Goal: Information Seeking & Learning: Learn about a topic

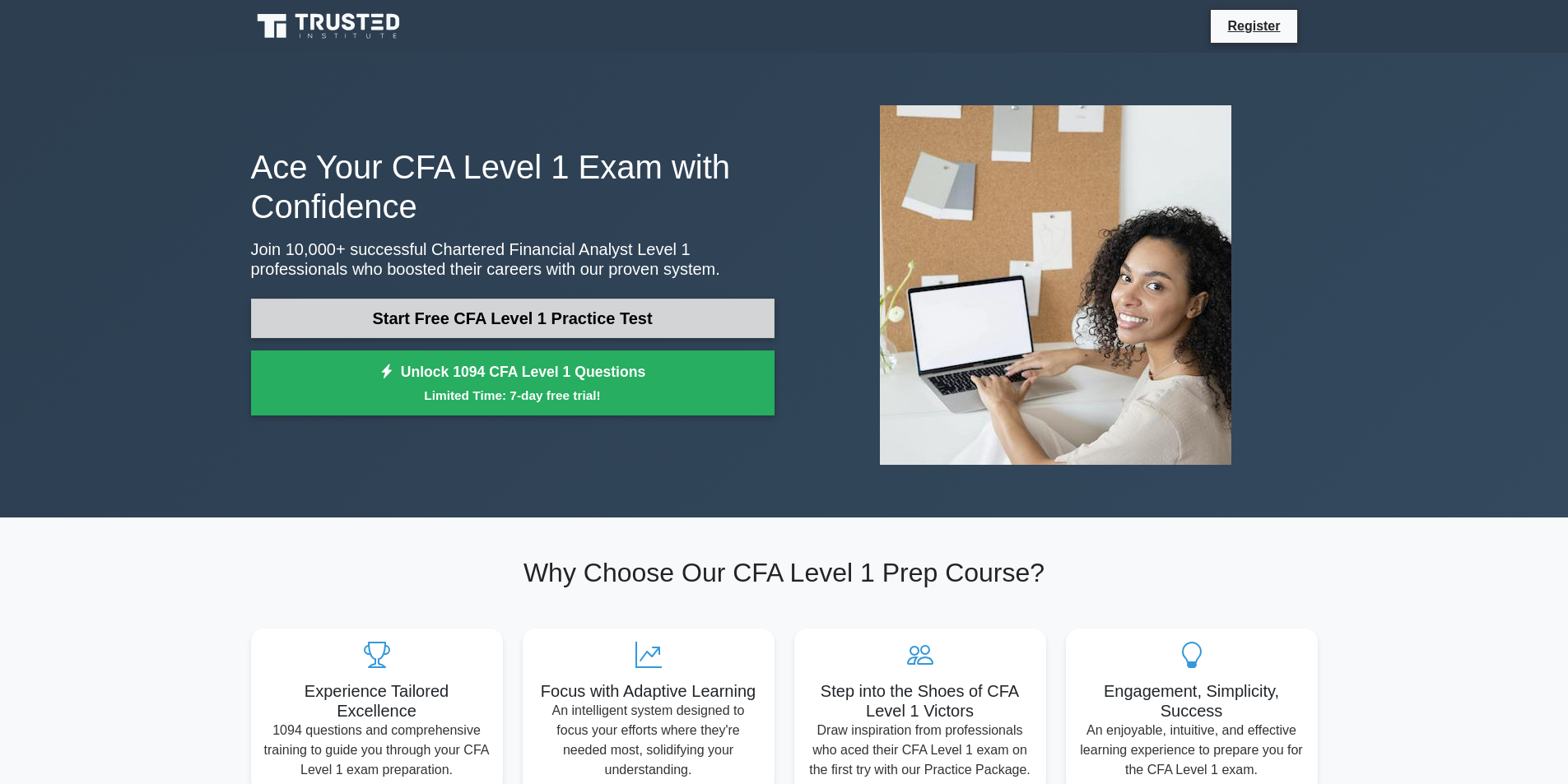
click at [414, 308] on link "Start Free CFA Level 1 Practice Test" at bounding box center [513, 318] width 524 height 40
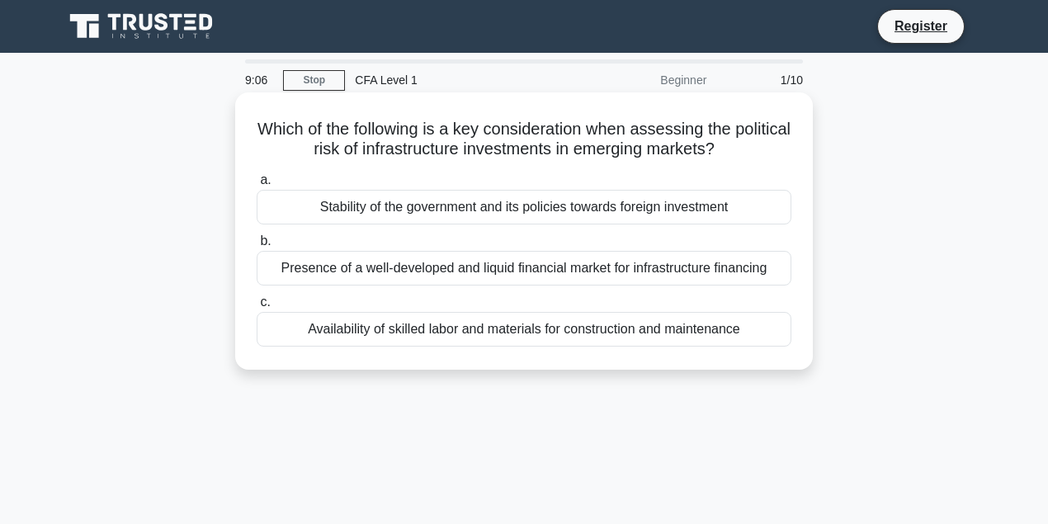
click at [350, 206] on div "Stability of the government and its policies towards foreign investment" at bounding box center [524, 207] width 535 height 35
click at [257, 186] on input "a. Stability of the government and its policies towards foreign investment" at bounding box center [257, 180] width 0 height 11
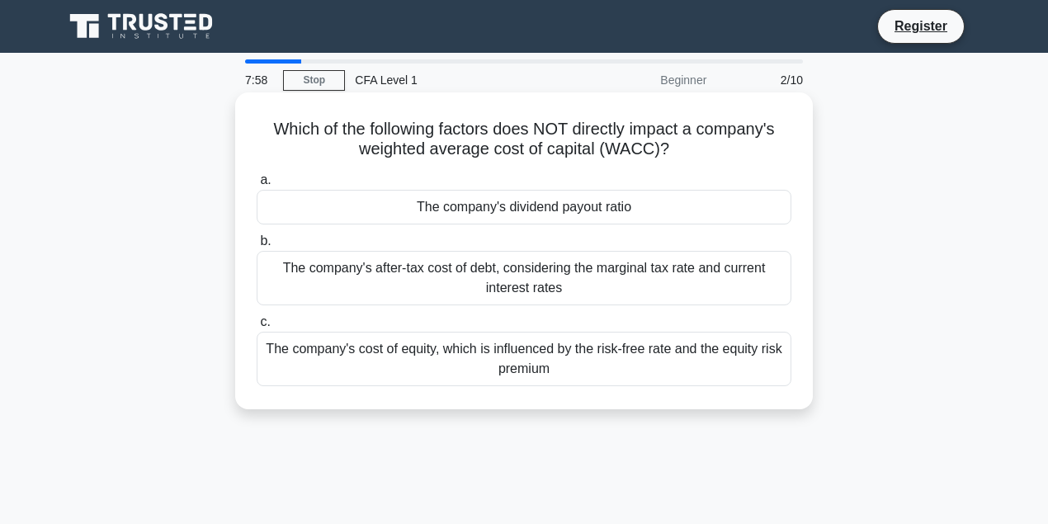
click at [419, 357] on div "The company's cost of equity, which is influenced by the risk-free rate and the…" at bounding box center [524, 359] width 535 height 54
click at [257, 327] on input "c. The company's cost of equity, which is influenced by the risk-free rate and …" at bounding box center [257, 322] width 0 height 11
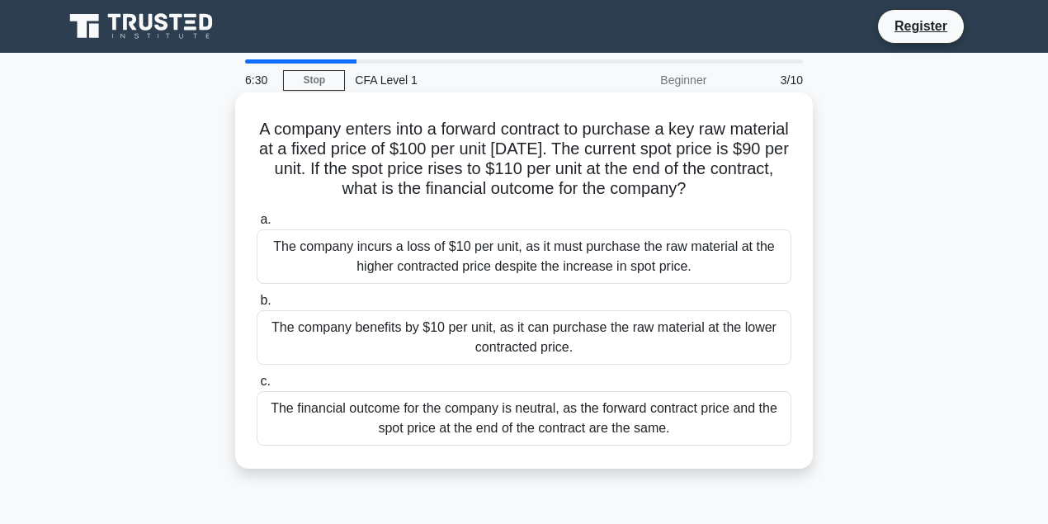
click at [459, 419] on div "The financial outcome for the company is neutral, as the forward contract price…" at bounding box center [524, 418] width 535 height 54
click at [257, 387] on input "c. The financial outcome for the company is neutral, as the forward contract pr…" at bounding box center [257, 381] width 0 height 11
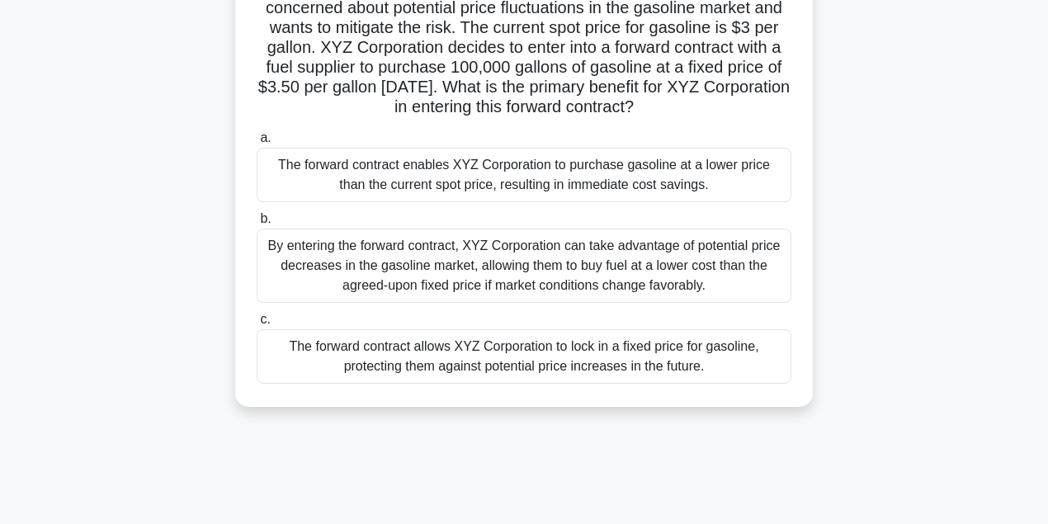
scroll to position [165, 0]
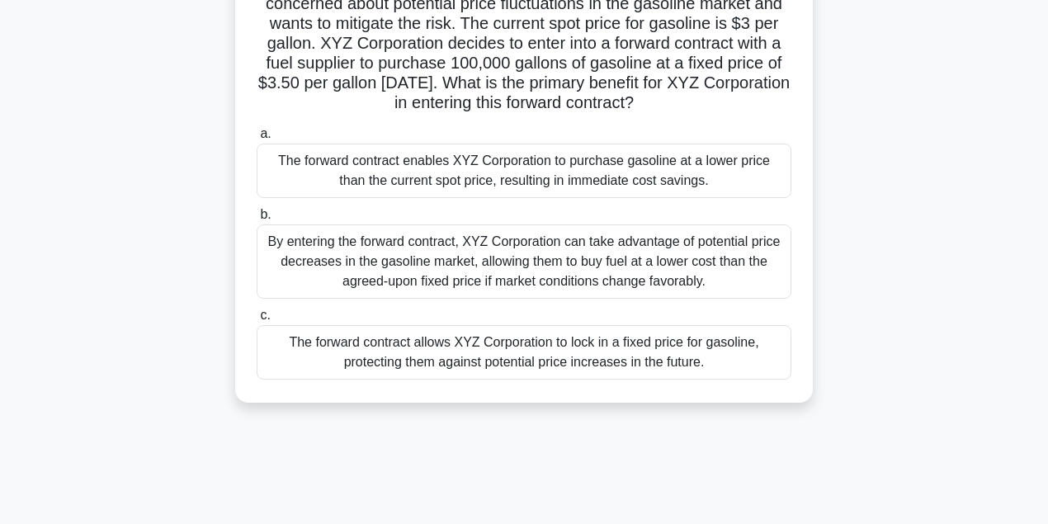
click at [530, 371] on div "The forward contract allows XYZ Corporation to lock in a fixed price for gasoli…" at bounding box center [524, 352] width 535 height 54
click at [257, 321] on input "c. The forward contract allows XYZ Corporation to lock in a fixed price for gas…" at bounding box center [257, 315] width 0 height 11
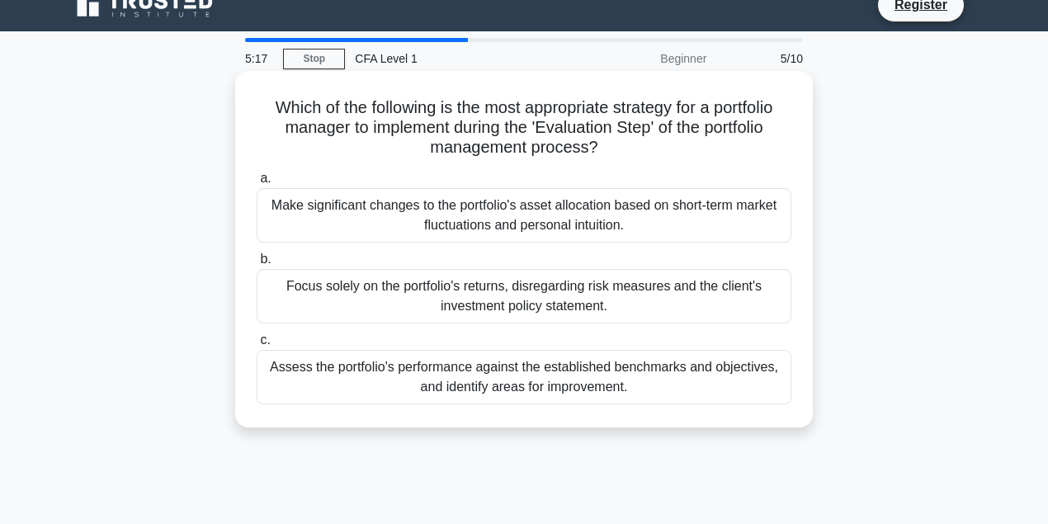
scroll to position [0, 0]
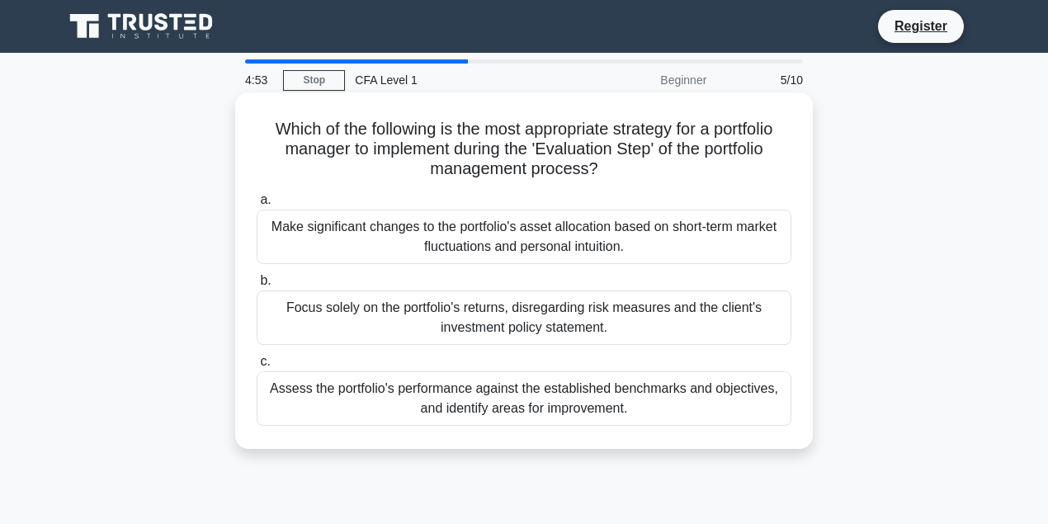
click at [523, 403] on div "Assess the portfolio's performance against the established benchmarks and objec…" at bounding box center [524, 398] width 535 height 54
click at [257, 367] on input "c. Assess the portfolio's performance against the established benchmarks and ob…" at bounding box center [257, 361] width 0 height 11
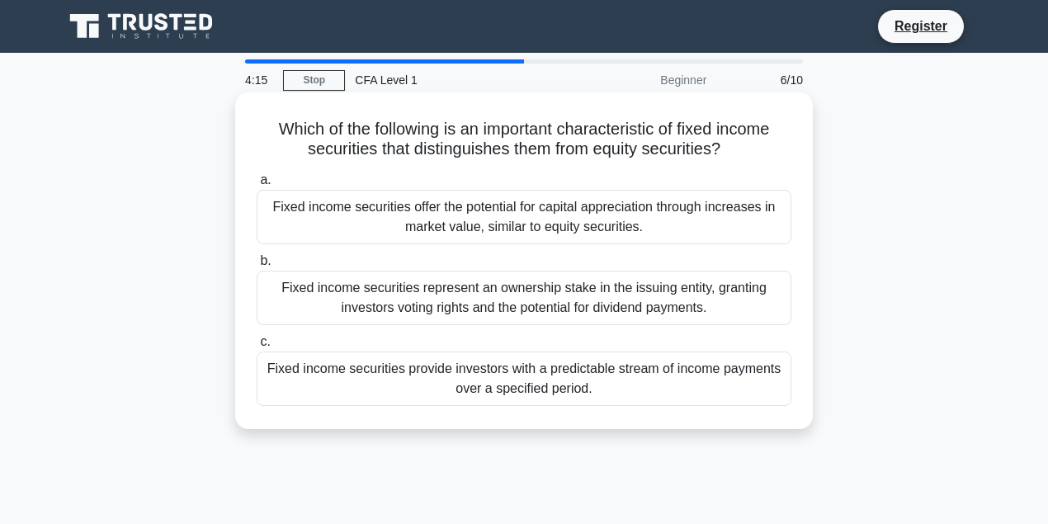
click at [568, 386] on div "Fixed income securities provide investors with a predictable stream of income p…" at bounding box center [524, 378] width 535 height 54
click at [257, 347] on input "c. Fixed income securities provide investors with a predictable stream of incom…" at bounding box center [257, 342] width 0 height 11
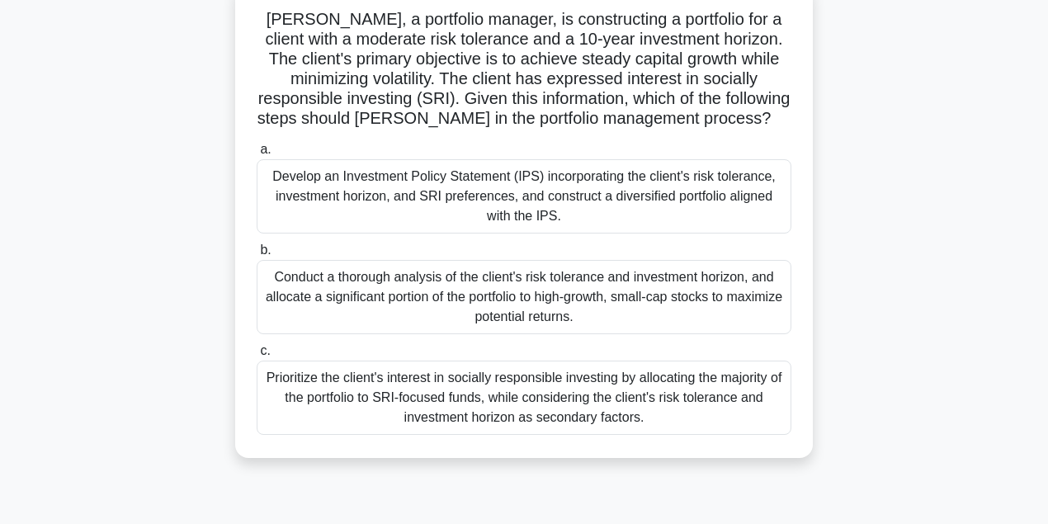
scroll to position [219, 0]
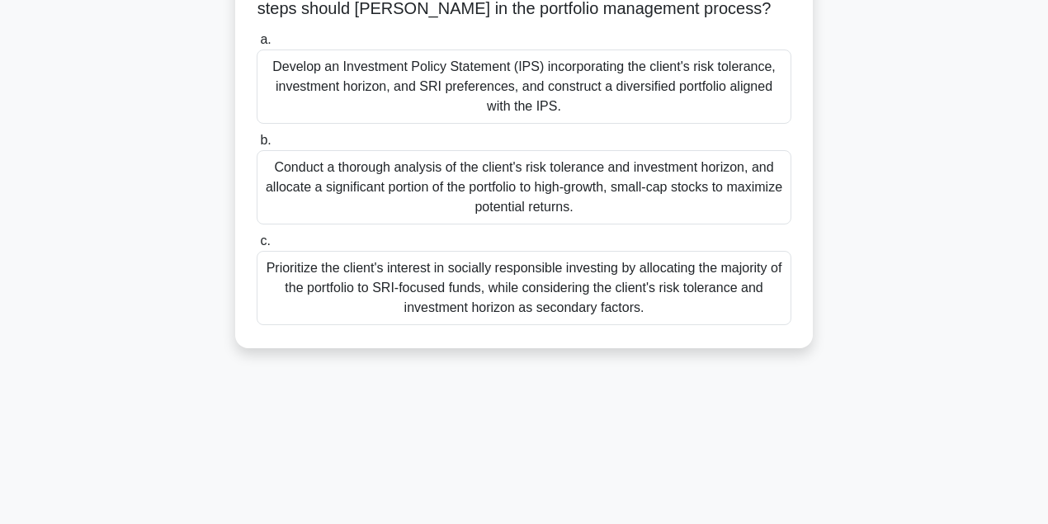
click at [510, 287] on div "Prioritize the client's interest in socially responsible investing by allocatin…" at bounding box center [524, 288] width 535 height 74
click at [257, 247] on input "c. Prioritize the client's interest in socially responsible investing by alloca…" at bounding box center [257, 241] width 0 height 11
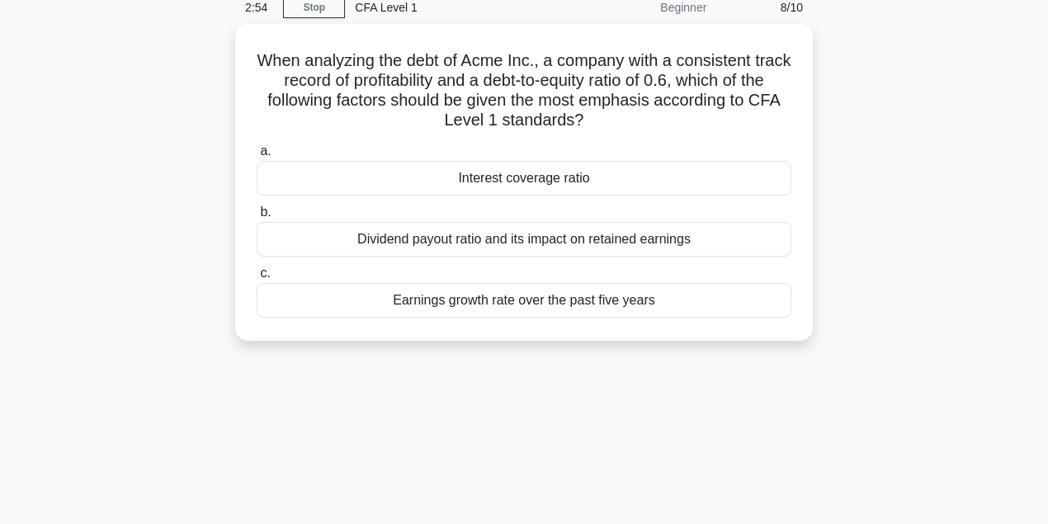
scroll to position [0, 0]
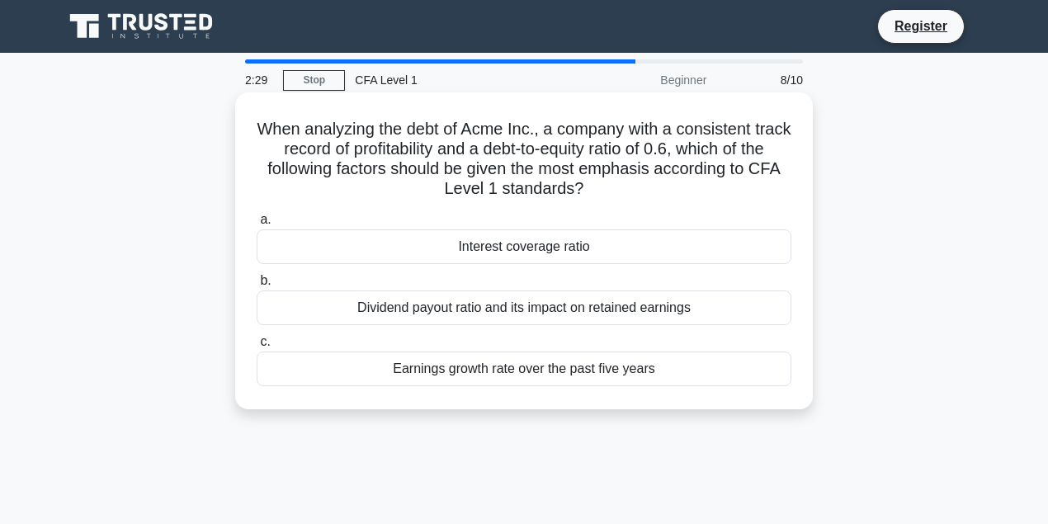
click at [583, 364] on div "Earnings growth rate over the past five years" at bounding box center [524, 368] width 535 height 35
click at [257, 347] on input "c. Earnings growth rate over the past five years" at bounding box center [257, 342] width 0 height 11
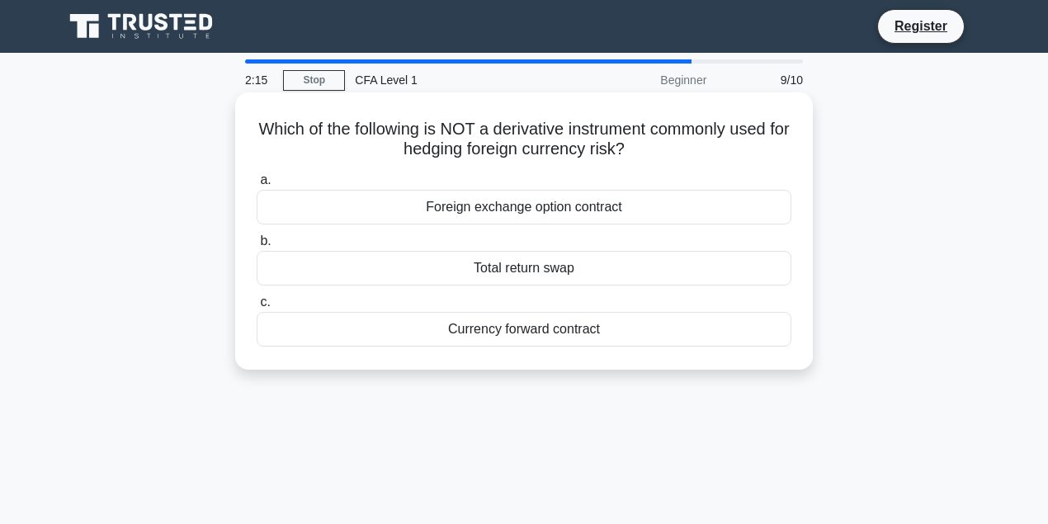
click at [559, 200] on div "Foreign exchange option contract" at bounding box center [524, 207] width 535 height 35
click at [257, 186] on input "a. Foreign exchange option contract" at bounding box center [257, 180] width 0 height 11
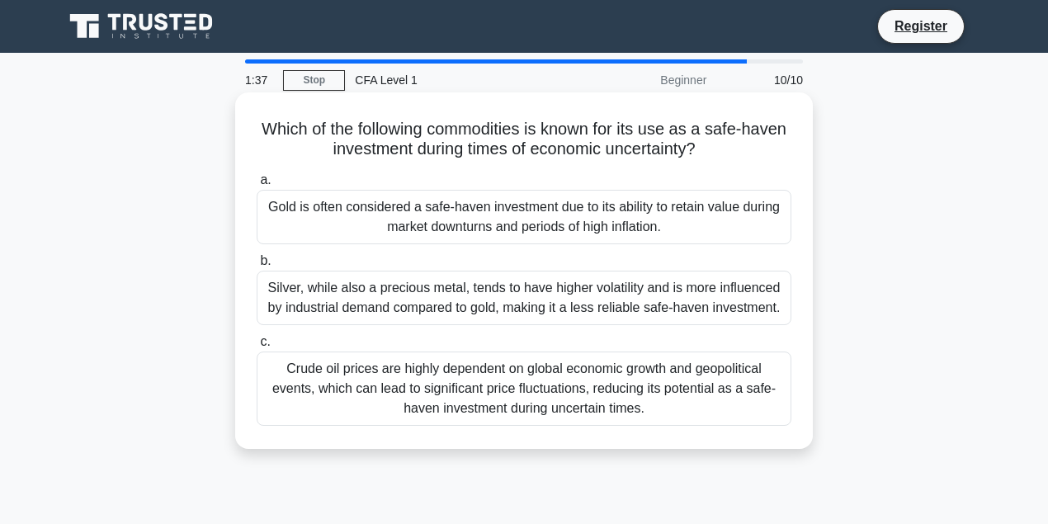
click at [424, 213] on div "Gold is often considered a safe-haven investment due to its ability to retain v…" at bounding box center [524, 217] width 535 height 54
click at [257, 186] on input "a. Gold is often considered a safe-haven investment due to its ability to retai…" at bounding box center [257, 180] width 0 height 11
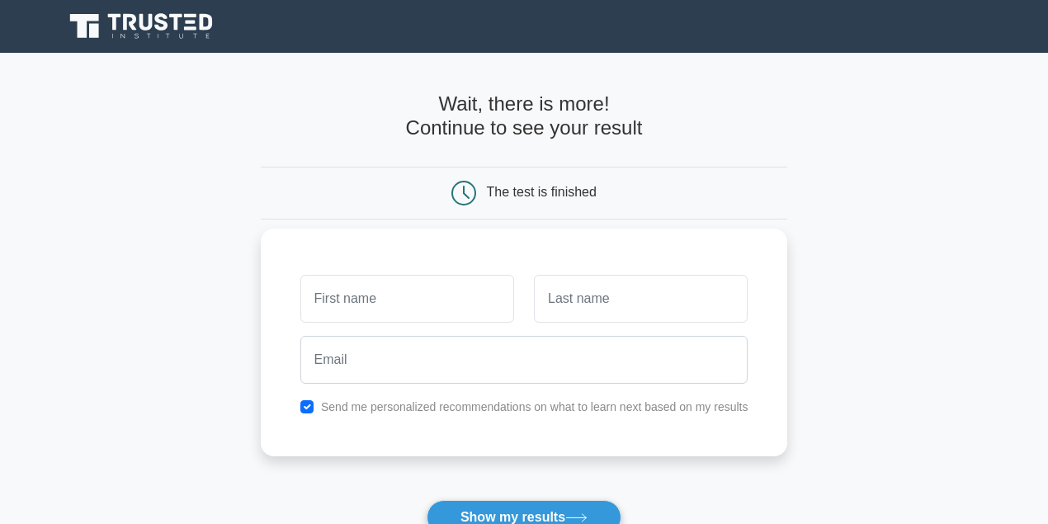
click at [433, 299] on input "text" at bounding box center [407, 299] width 214 height 48
click at [643, 305] on input "text" at bounding box center [641, 299] width 214 height 48
click at [439, 300] on input "[PERSON_NAME]" at bounding box center [407, 299] width 214 height 48
drag, startPoint x: 385, startPoint y: 299, endPoint x: 278, endPoint y: 299, distance: 107.2
click at [278, 299] on div "[PERSON_NAME] Send me personalized recommendations on what to learn next based …" at bounding box center [524, 343] width 527 height 228
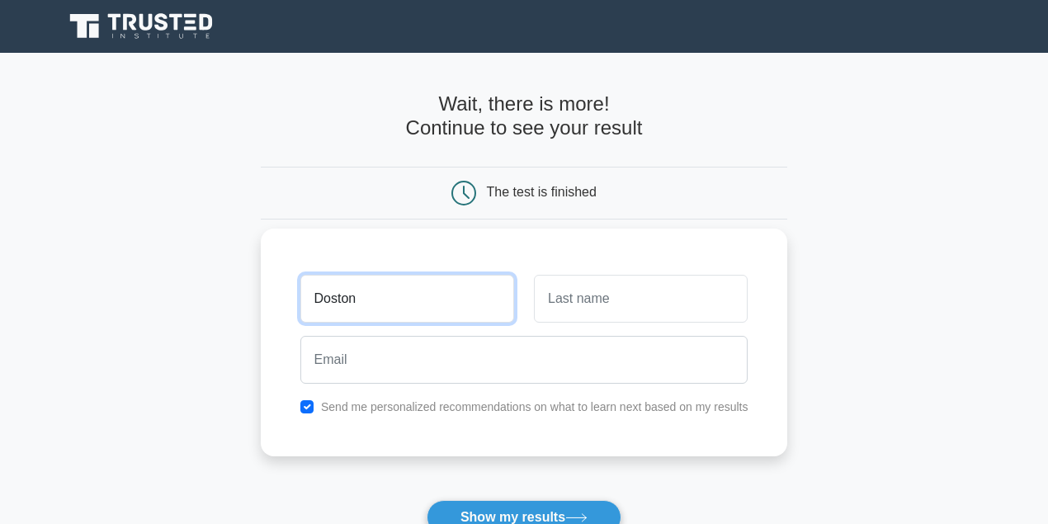
type input "Doston"
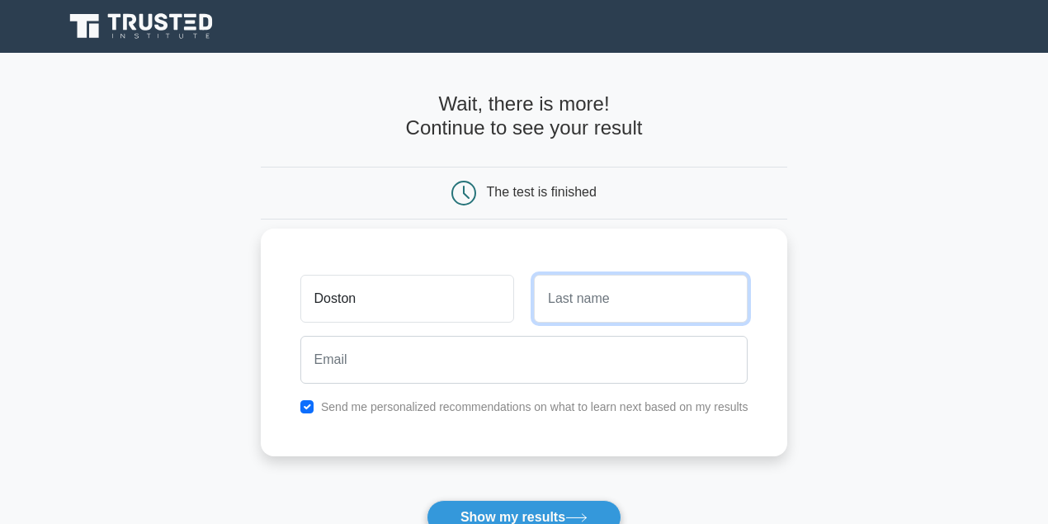
click at [556, 303] on input "text" at bounding box center [641, 299] width 214 height 48
type input "[PERSON_NAME]"
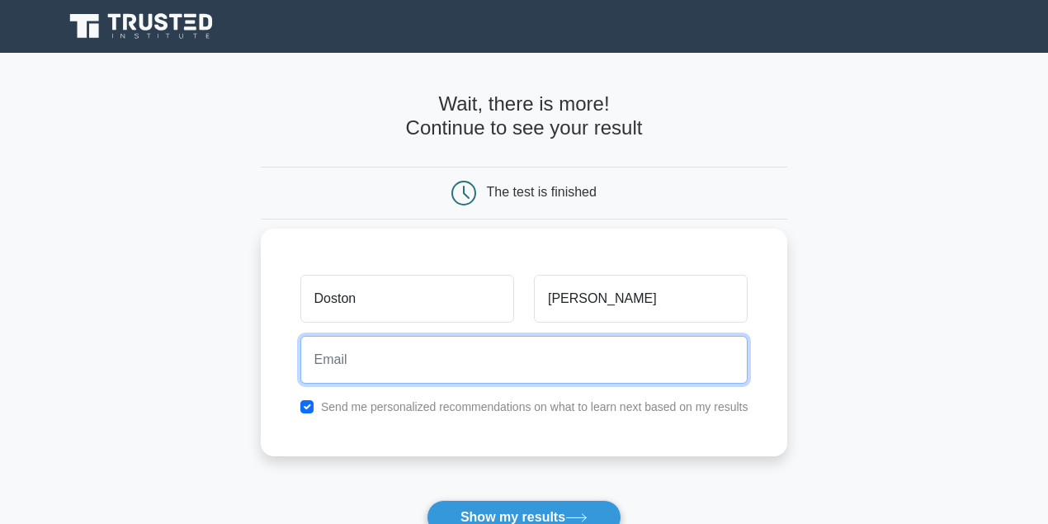
click at [403, 344] on input "email" at bounding box center [524, 360] width 448 height 48
type input "[EMAIL_ADDRESS][DOMAIN_NAME]"
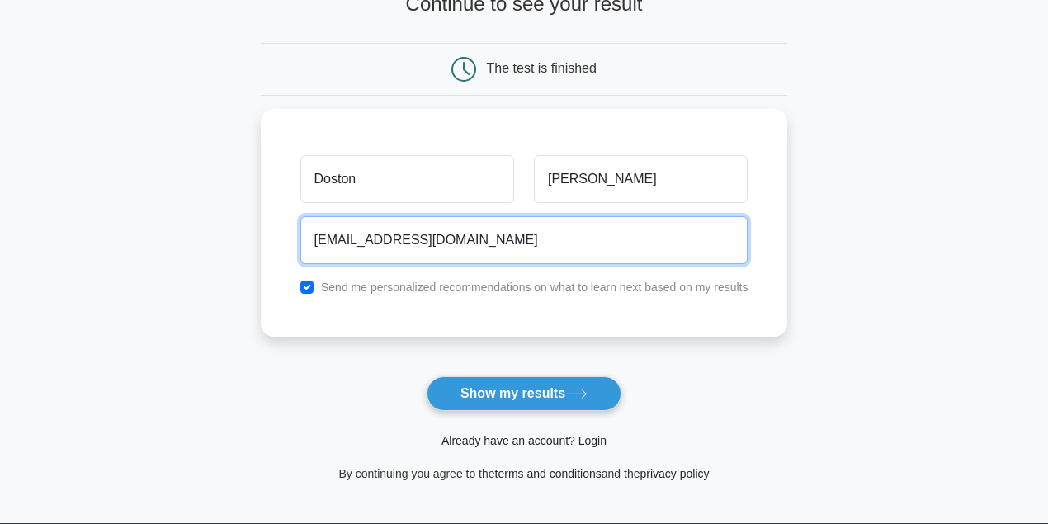
scroll to position [275, 0]
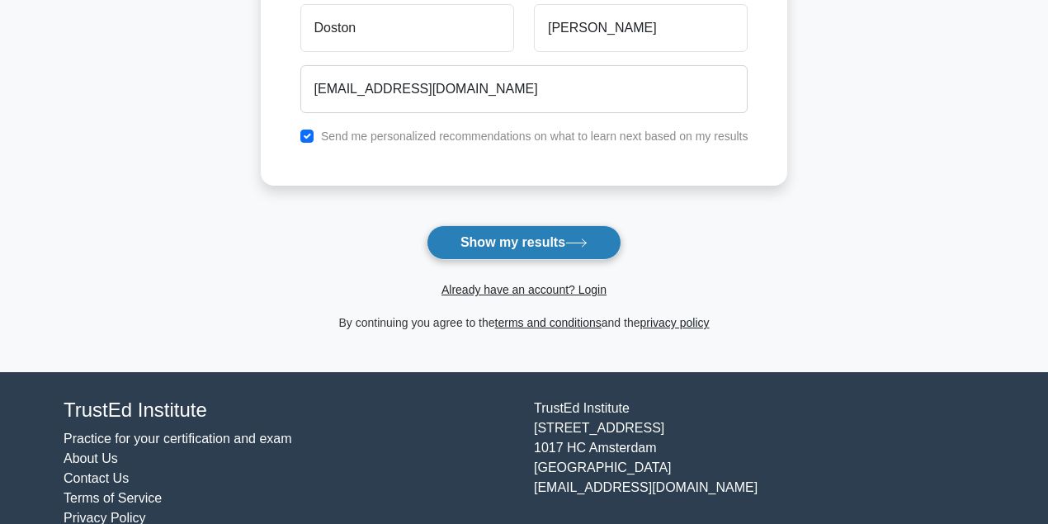
click at [514, 245] on button "Show my results" at bounding box center [523, 242] width 195 height 35
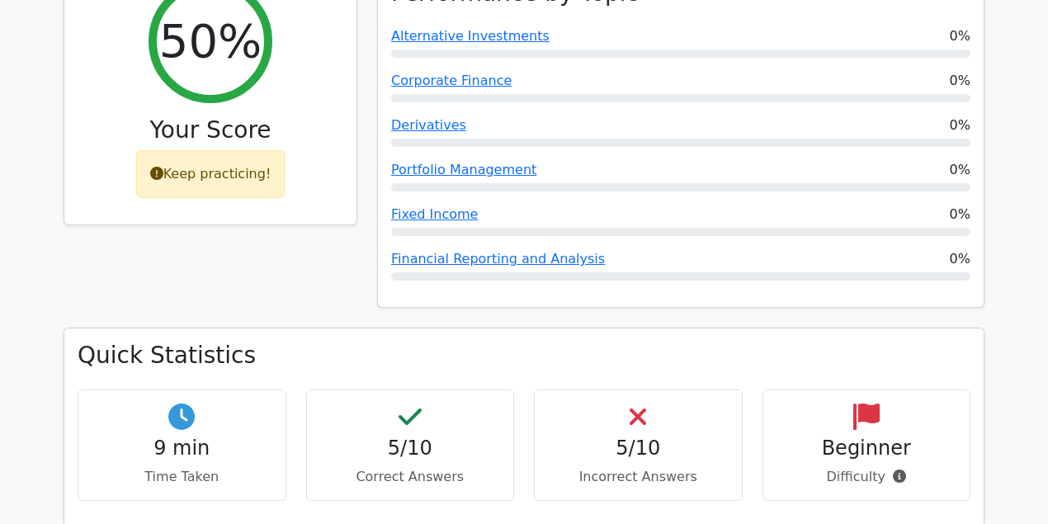
scroll to position [714, 0]
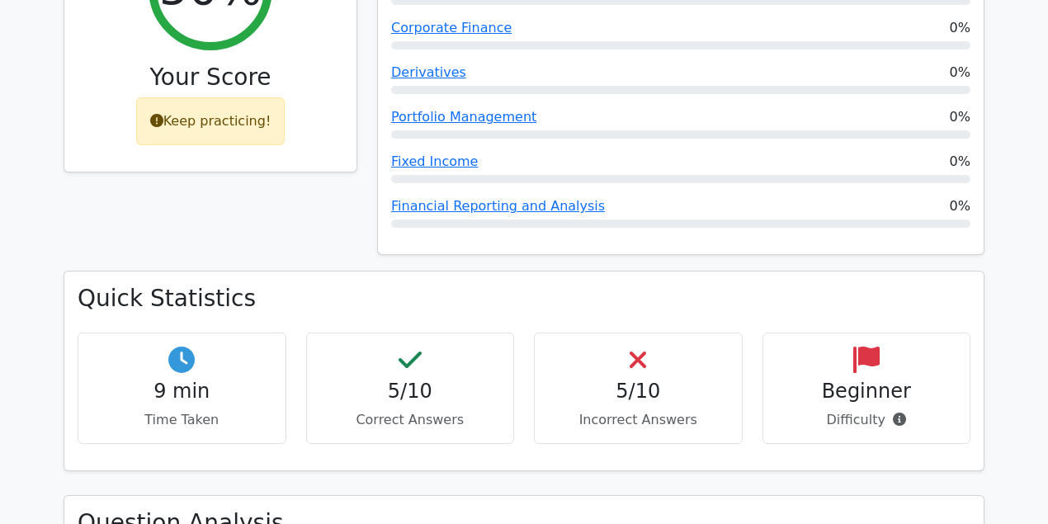
click at [874, 332] on div "Beginner Difficulty" at bounding box center [866, 387] width 209 height 111
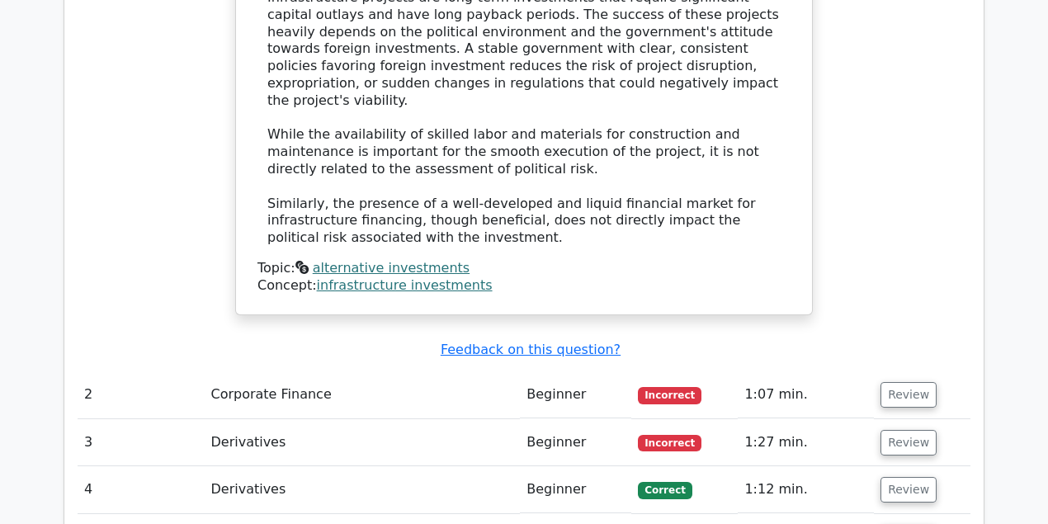
scroll to position [1760, 0]
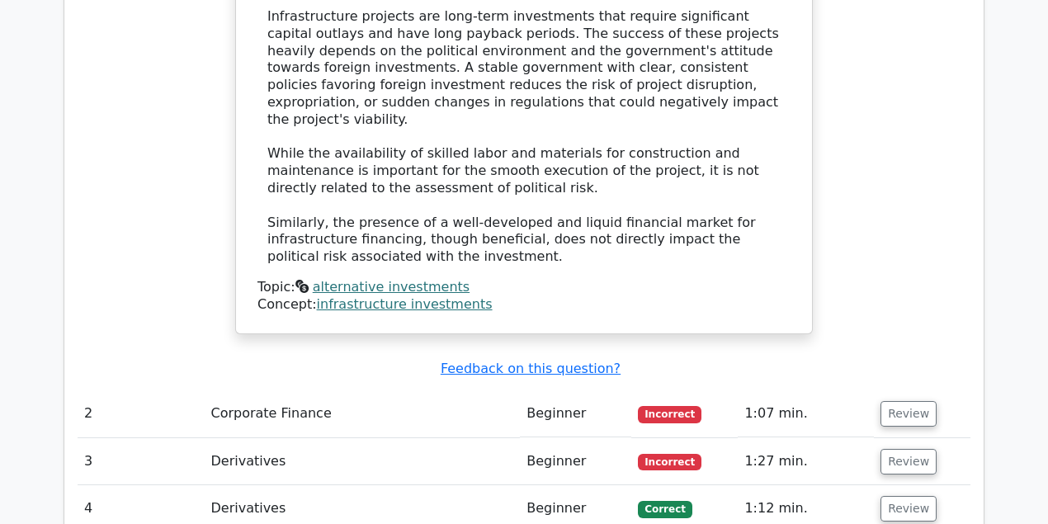
click at [502, 390] on td "Corporate Finance" at bounding box center [362, 413] width 316 height 47
click at [285, 390] on td "Corporate Finance" at bounding box center [362, 413] width 316 height 47
click at [574, 390] on td "Beginner" at bounding box center [575, 413] width 111 height 47
click at [579, 390] on td "Beginner" at bounding box center [575, 413] width 111 height 47
click at [891, 401] on button "Review" at bounding box center [908, 414] width 56 height 26
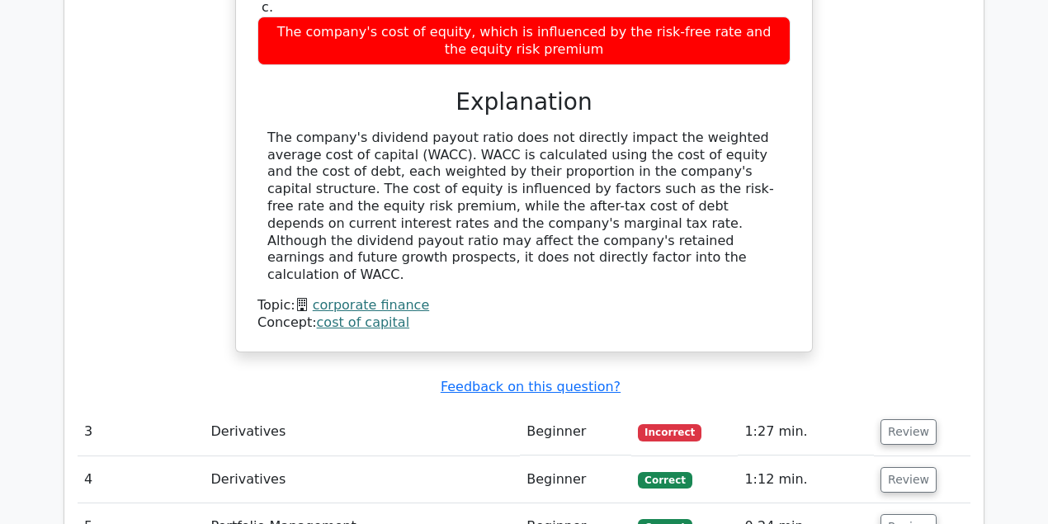
scroll to position [2420, 0]
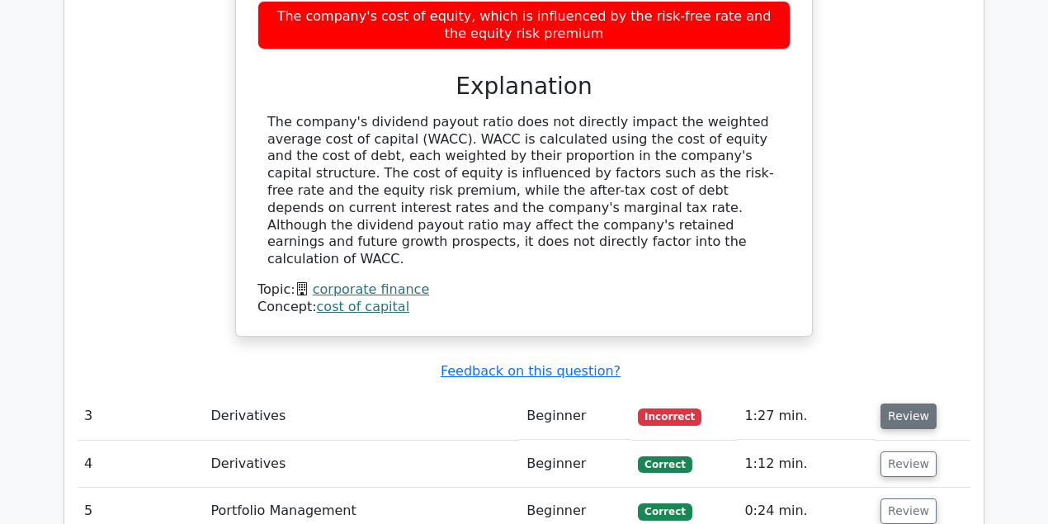
click at [907, 403] on button "Review" at bounding box center [908, 416] width 56 height 26
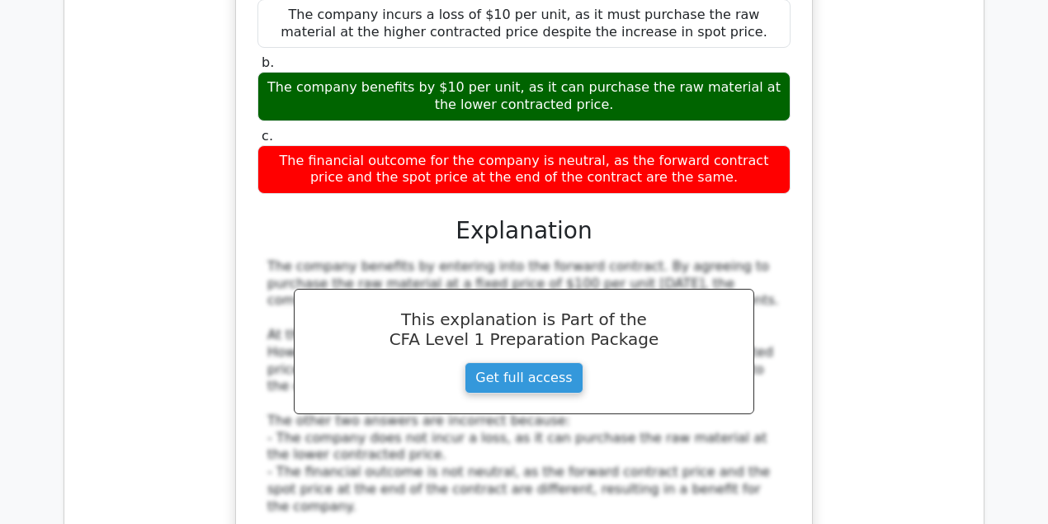
scroll to position [3189, 0]
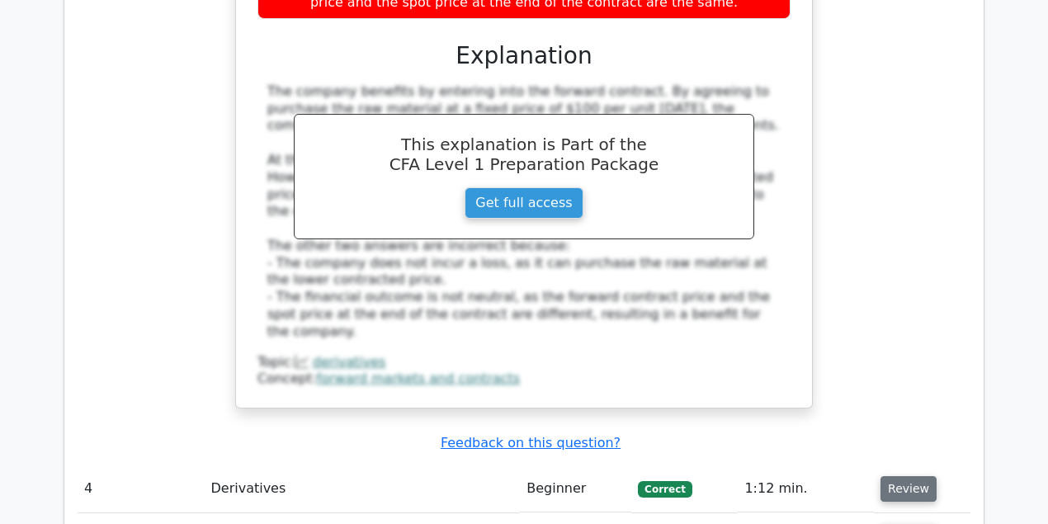
click at [916, 476] on button "Review" at bounding box center [908, 489] width 56 height 26
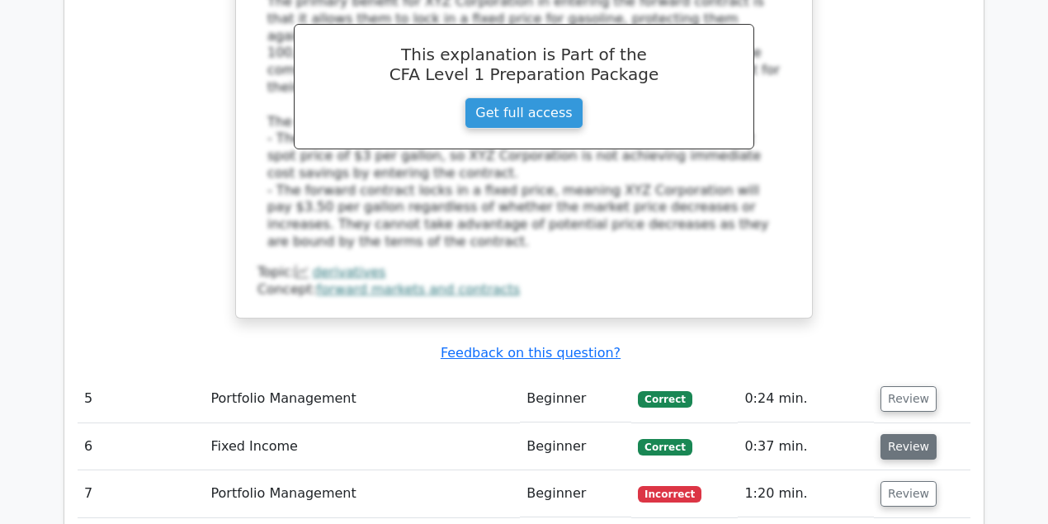
scroll to position [4179, 0]
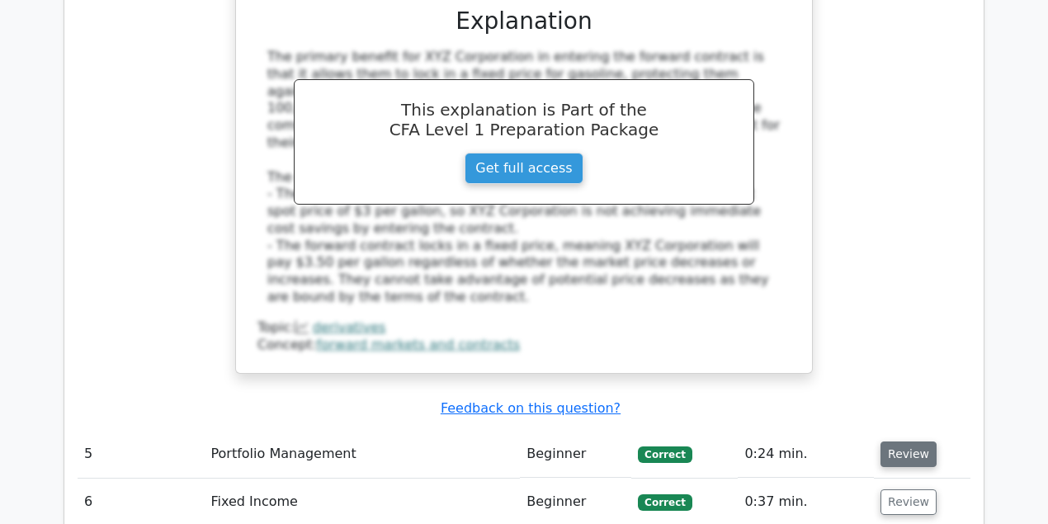
click at [906, 441] on button "Review" at bounding box center [908, 454] width 56 height 26
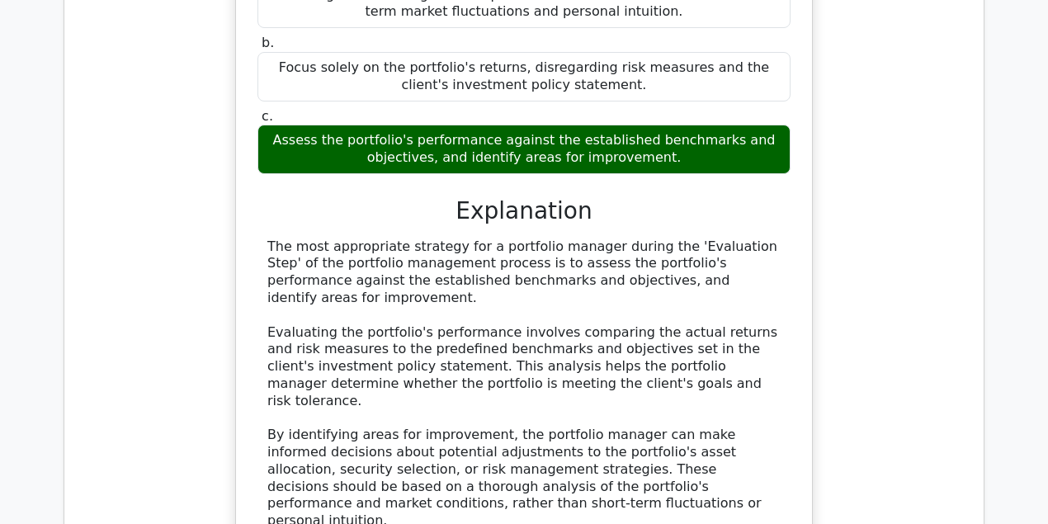
scroll to position [5004, 0]
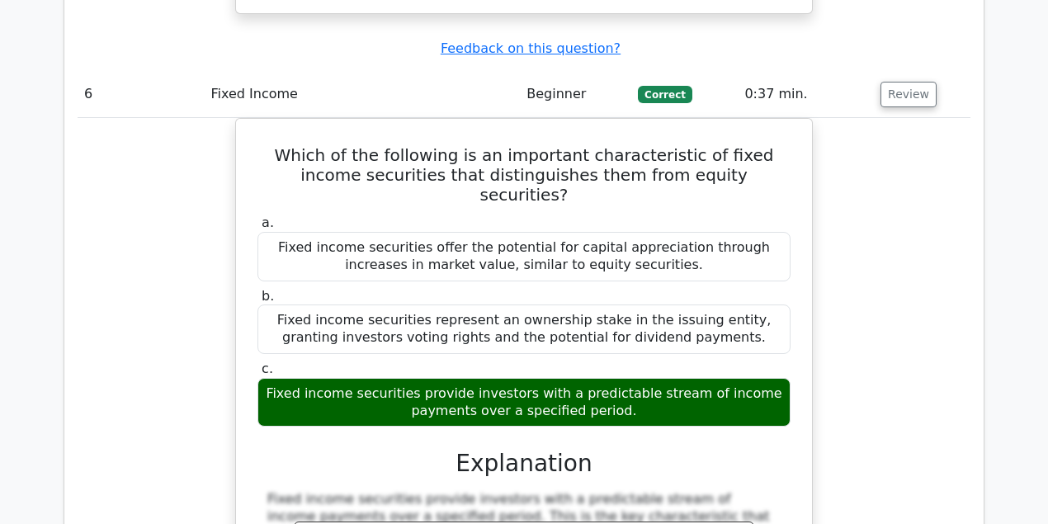
scroll to position [5719, 0]
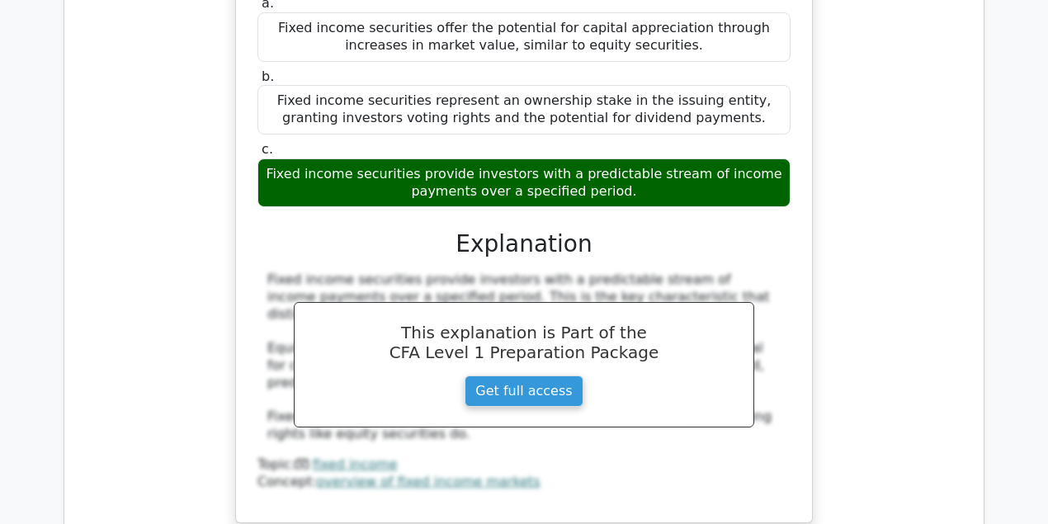
scroll to position [5389, 0]
